Goal: Information Seeking & Learning: Learn about a topic

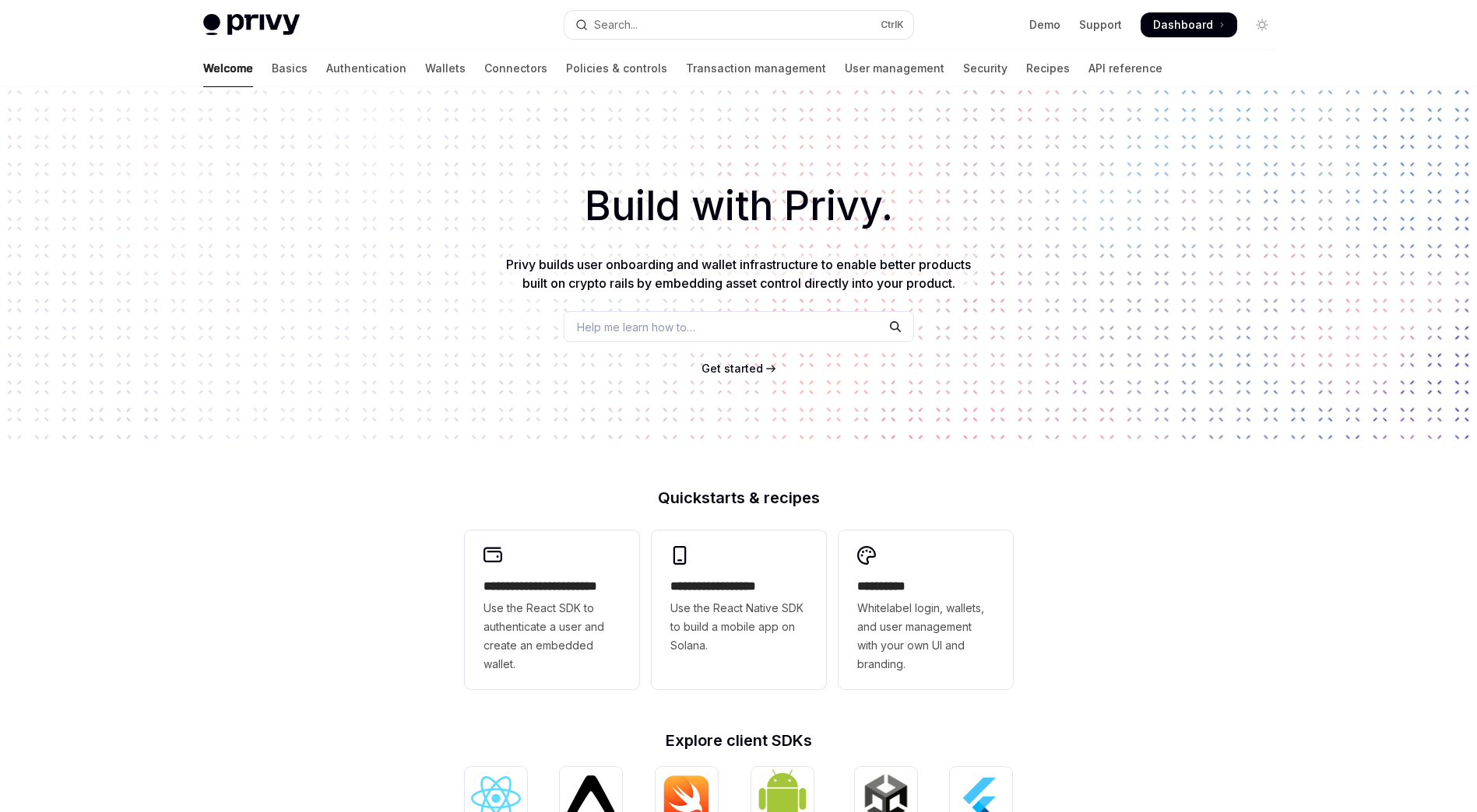
click at [265, 30] on img at bounding box center [251, 25] width 97 height 21
type textarea "*"
click at [640, 27] on button "Search... Ctrl K" at bounding box center [738, 25] width 349 height 28
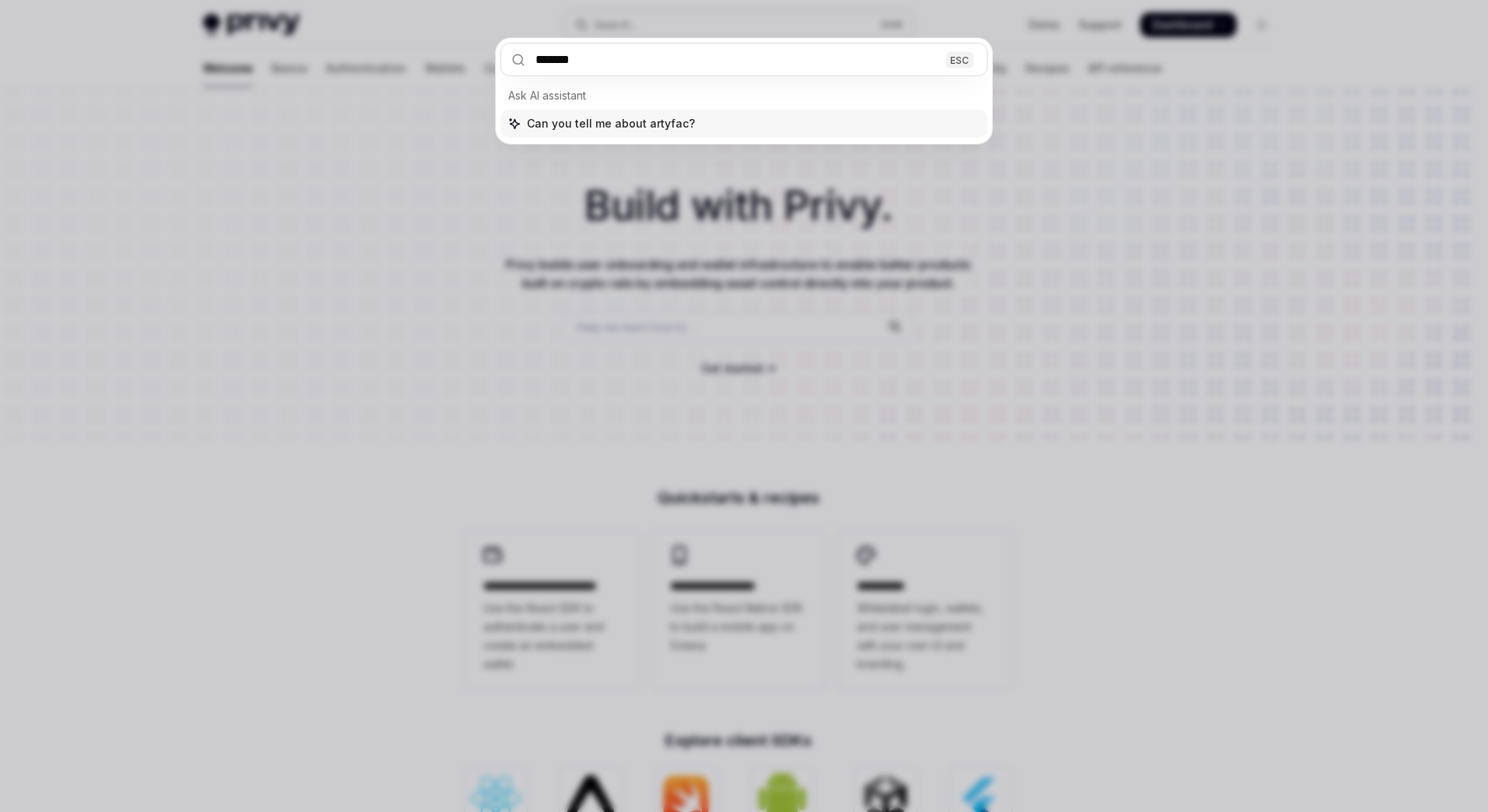
type input "********"
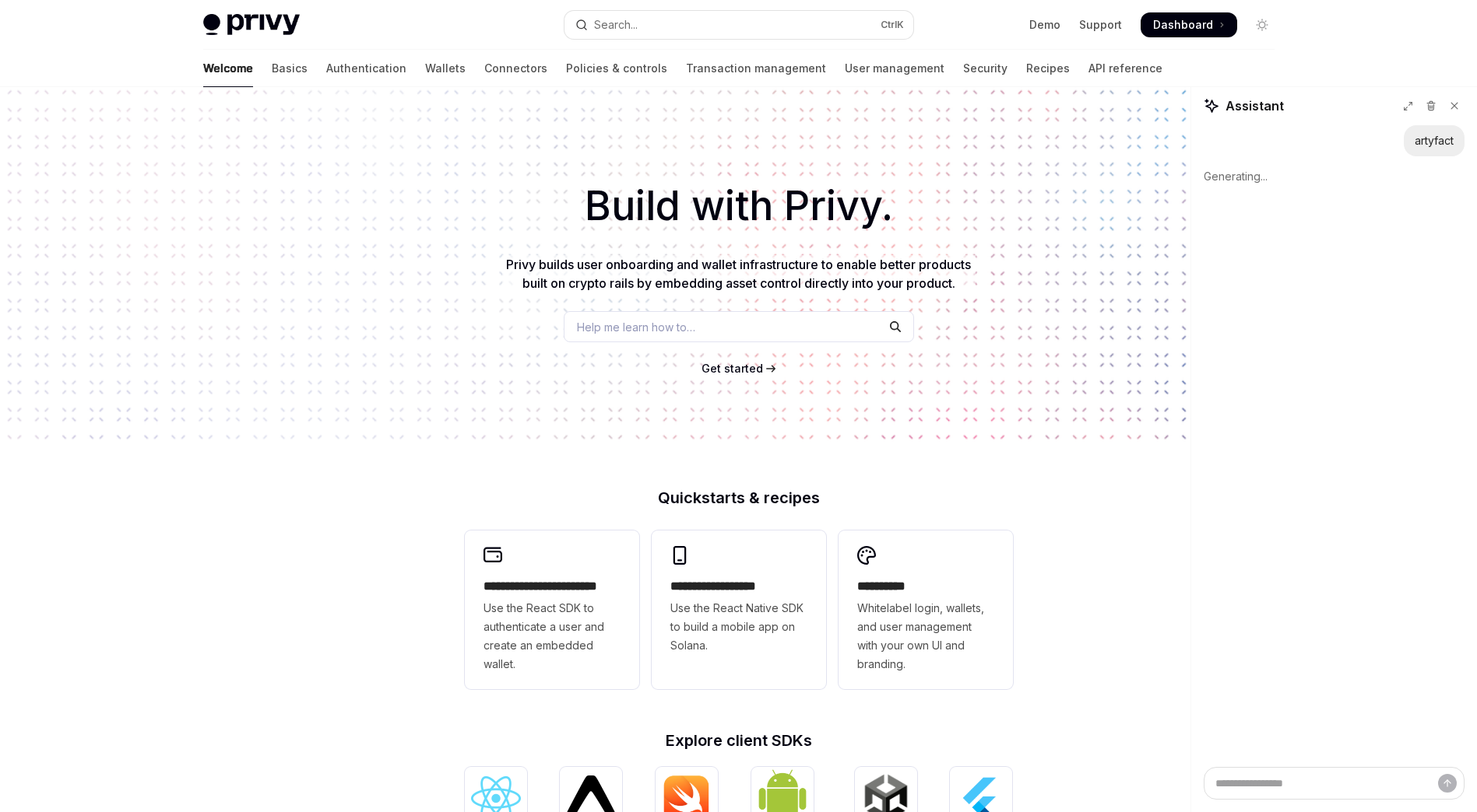
click at [247, 22] on img at bounding box center [251, 25] width 97 height 21
click at [1457, 110] on icon at bounding box center [1454, 106] width 11 height 11
click at [566, 69] on link "Policies & controls" at bounding box center [616, 68] width 102 height 37
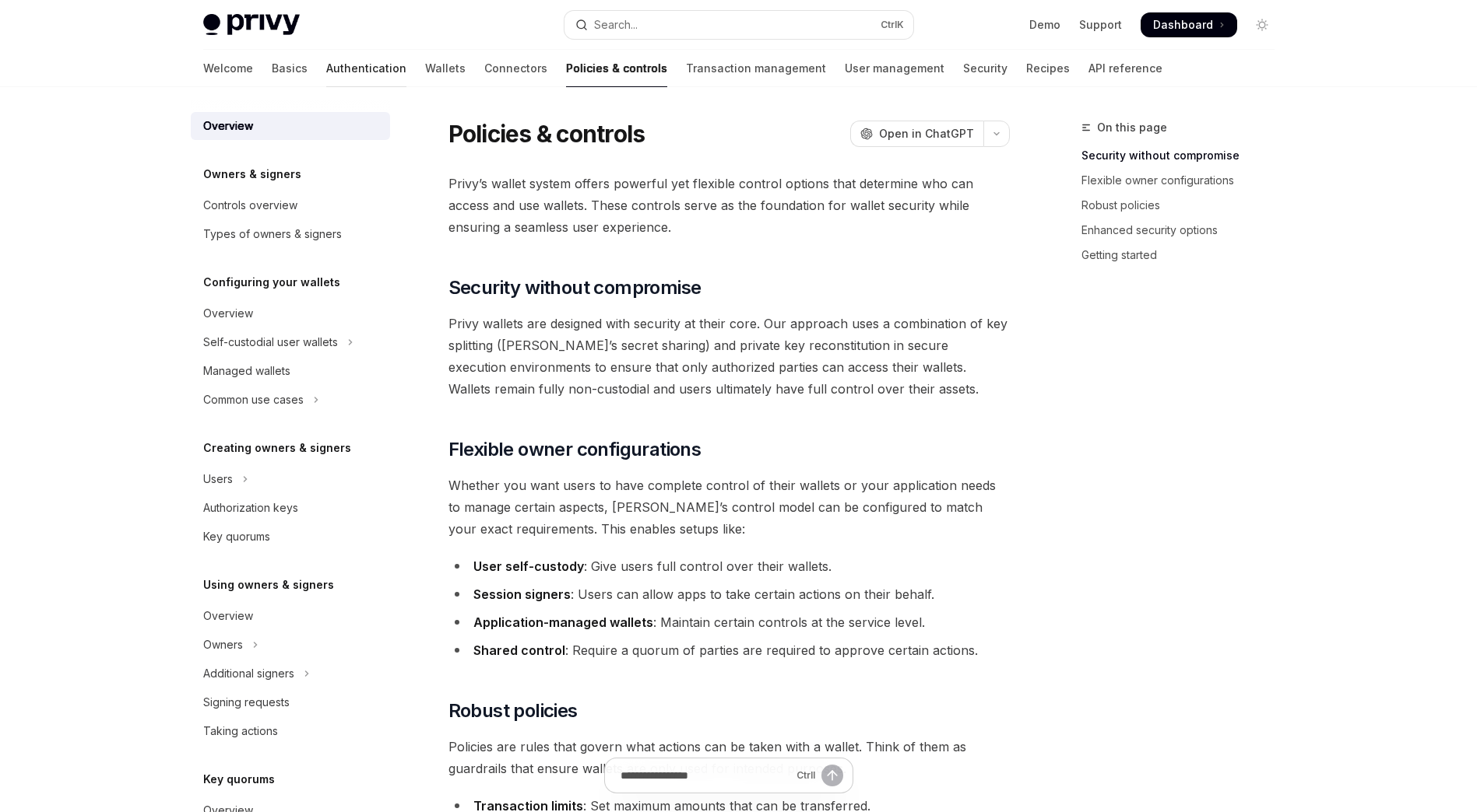
click at [326, 70] on link "Authentication" at bounding box center [366, 68] width 80 height 37
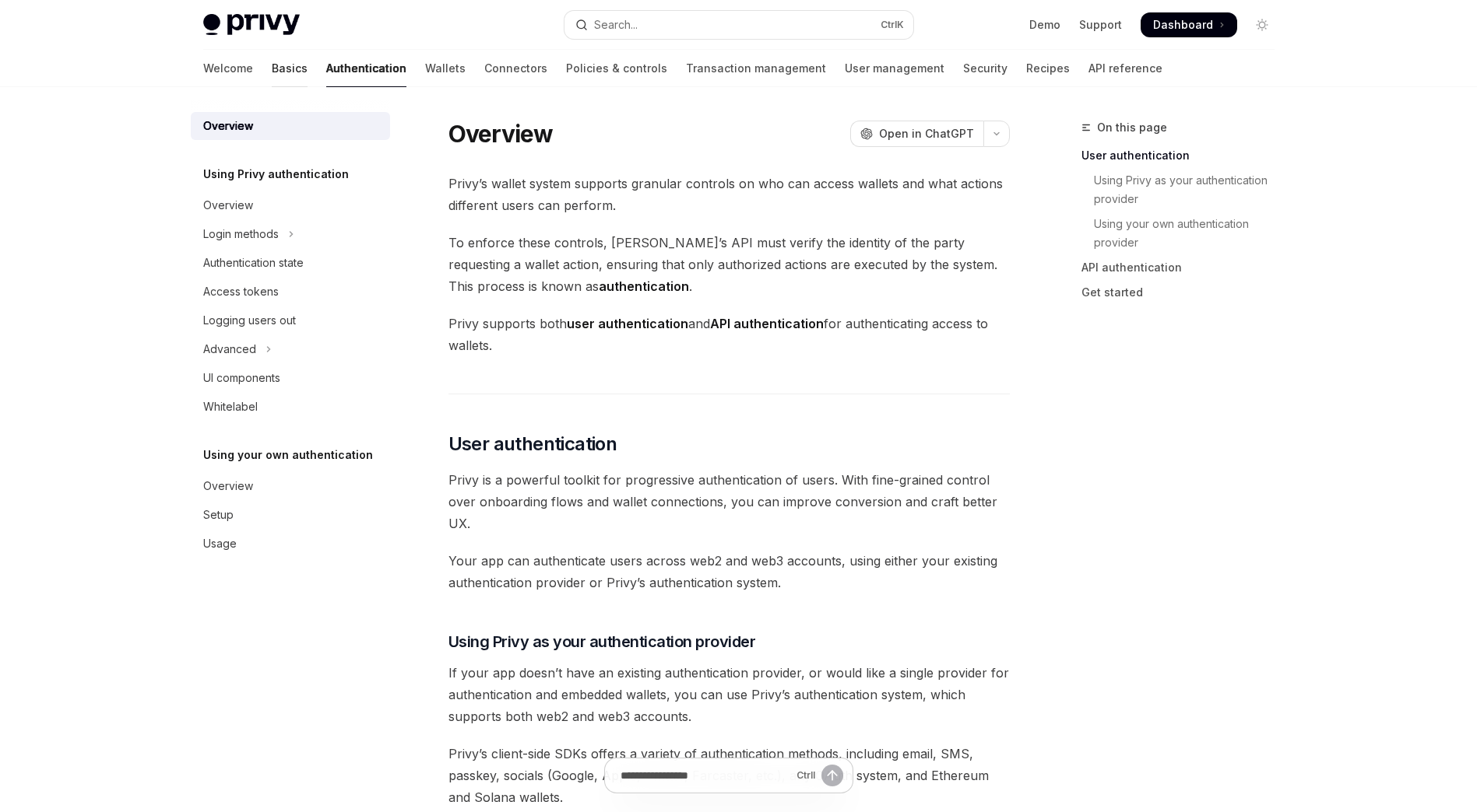
click at [271, 70] on link "Basics" at bounding box center [289, 68] width 36 height 37
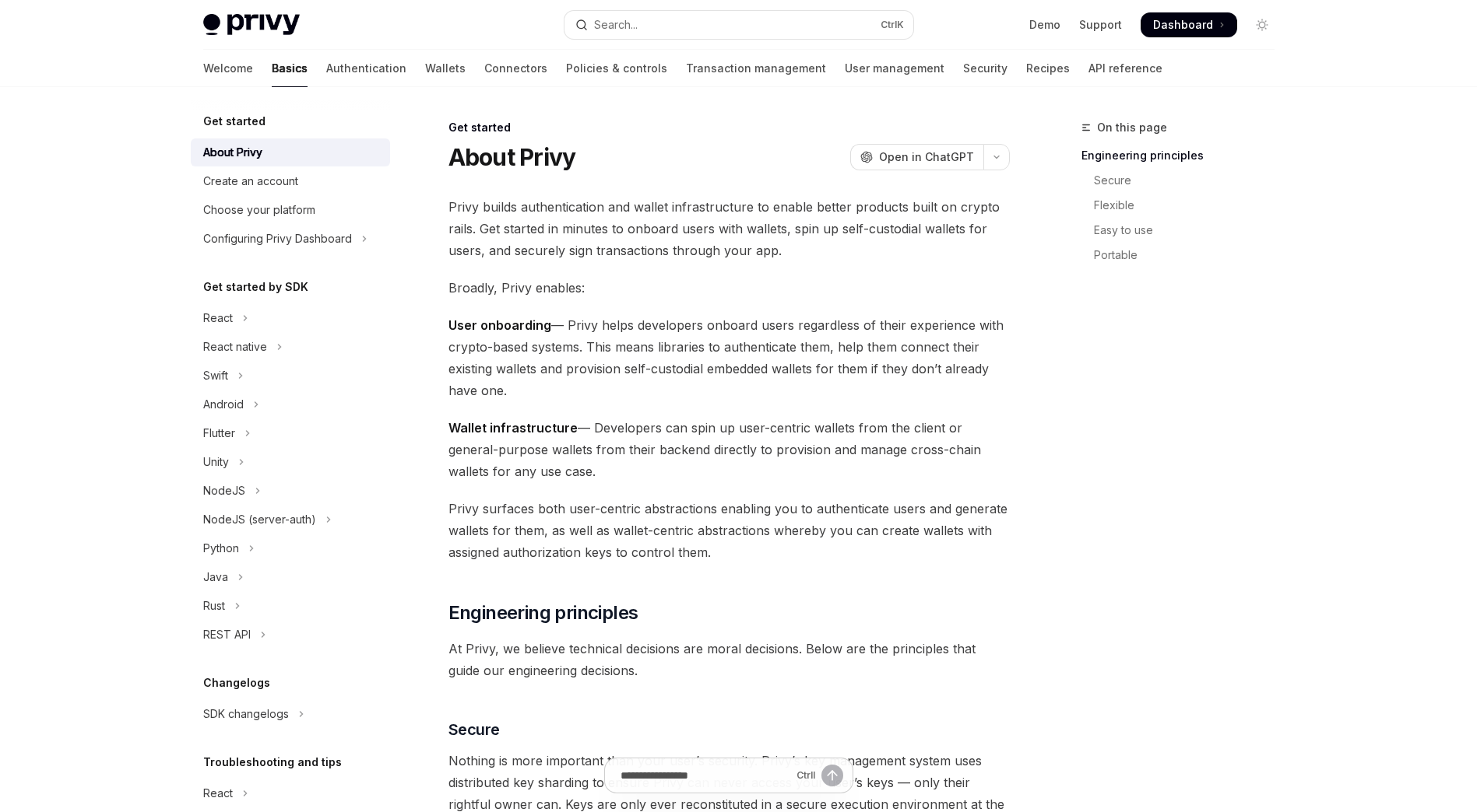
click at [250, 30] on img at bounding box center [251, 25] width 97 height 21
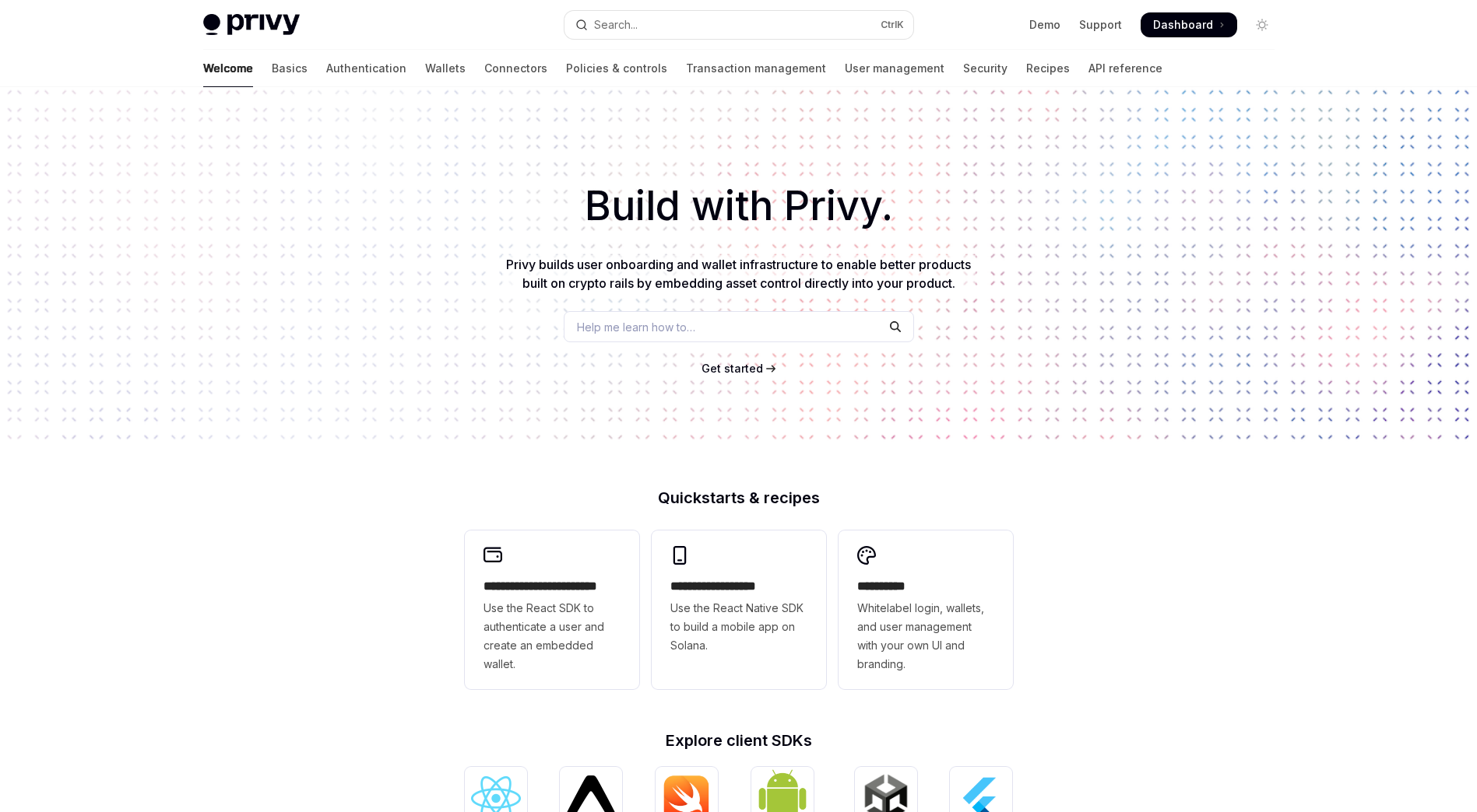
click at [1164, 19] on span "Dashboard" at bounding box center [1183, 25] width 60 height 16
click at [239, 34] on img at bounding box center [251, 25] width 97 height 21
click at [240, 29] on img at bounding box center [251, 25] width 97 height 21
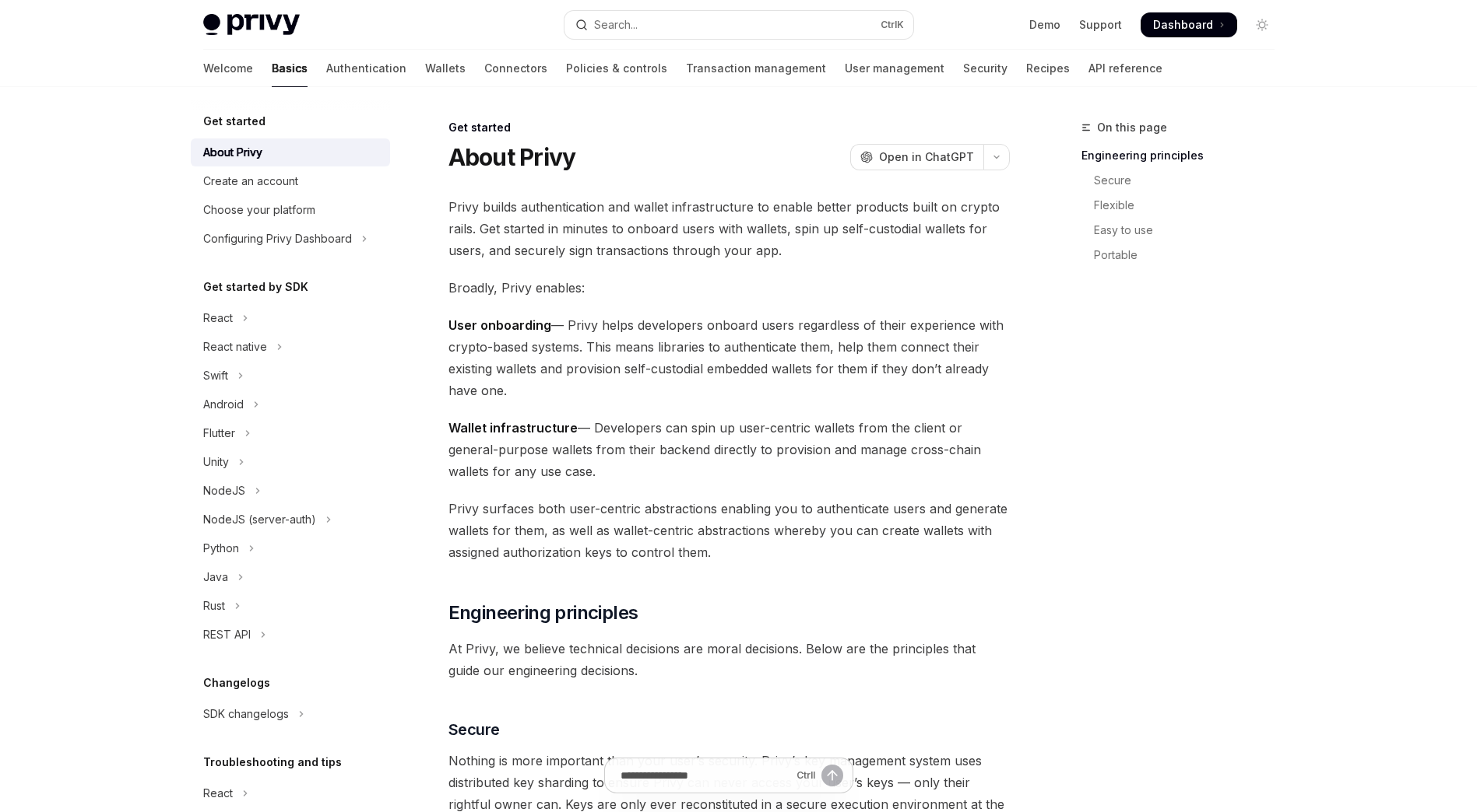
type textarea "*"
